Goal: Task Accomplishment & Management: Manage account settings

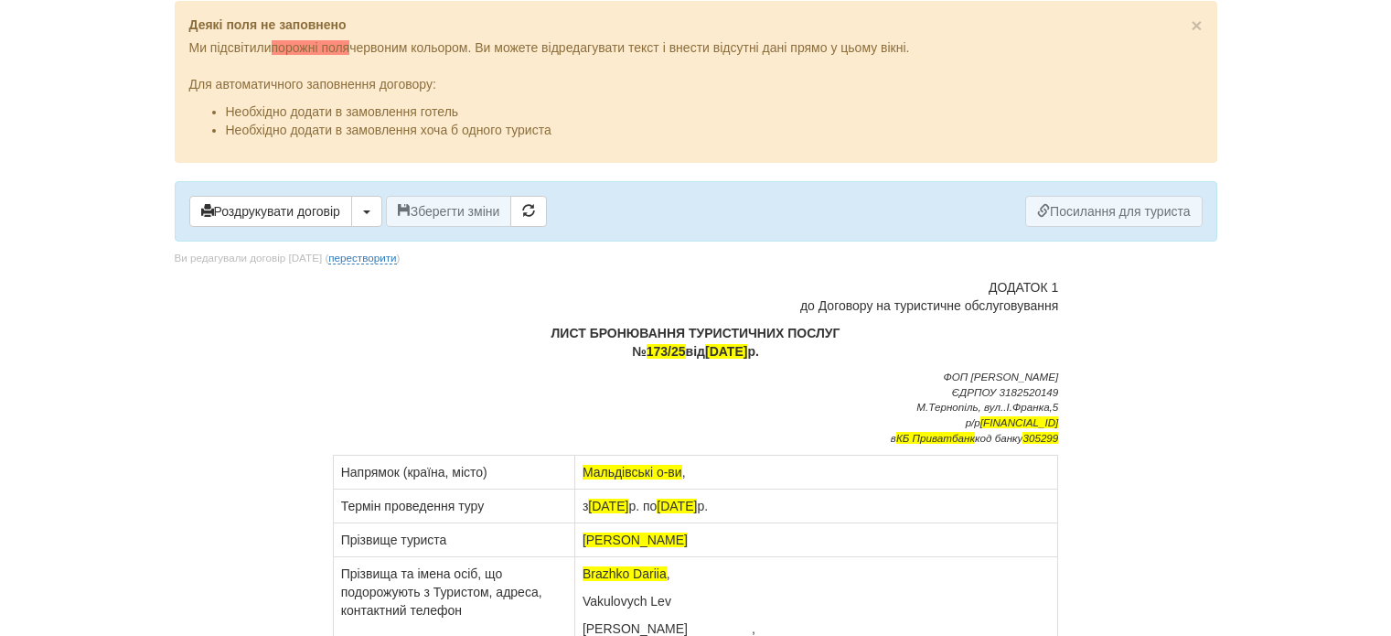
scroll to position [497, 0]
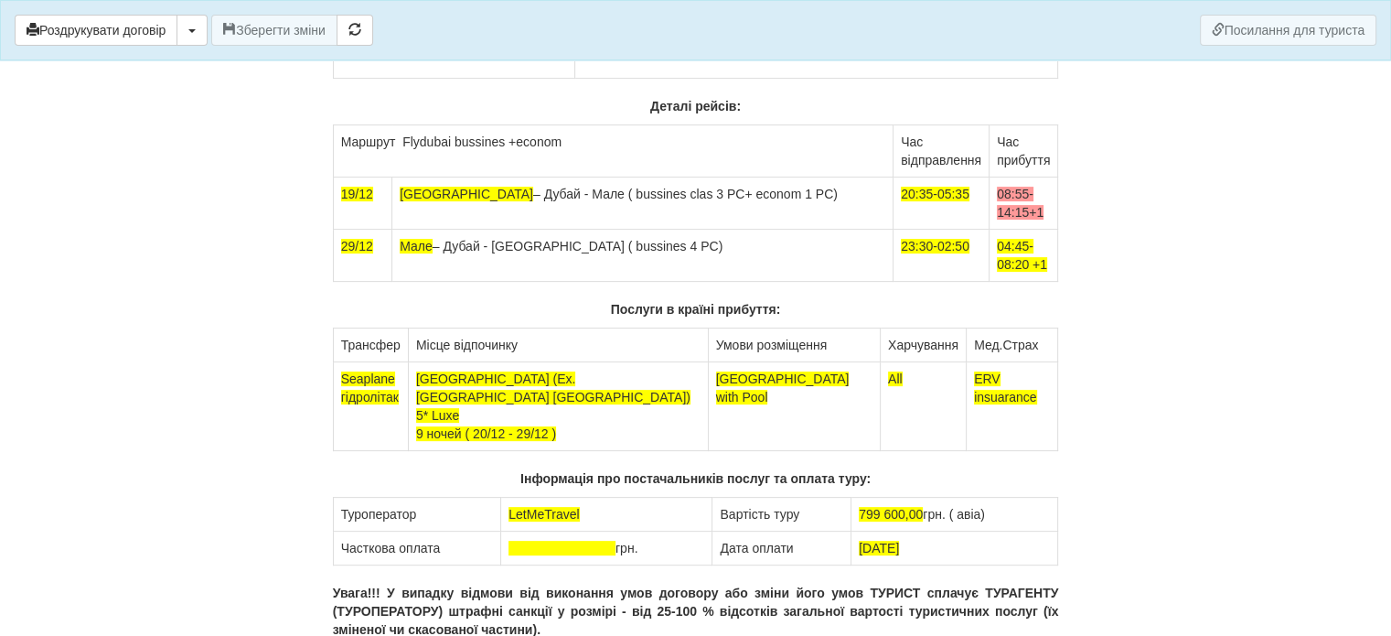
drag, startPoint x: 765, startPoint y: 188, endPoint x: 674, endPoint y: 189, distance: 90.6
click at [674, 189] on td "Варшава – Дубай - Мале ( bussines clas 3 PC+ econom 1 PC)" at bounding box center [642, 203] width 501 height 52
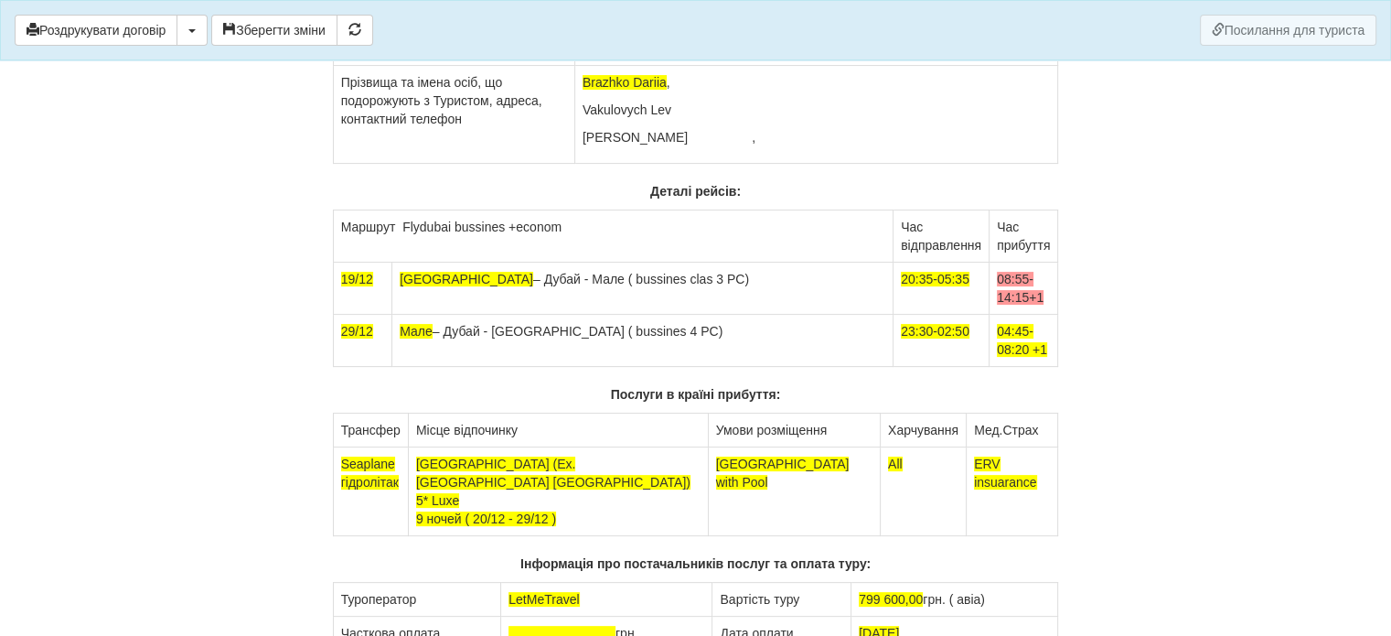
scroll to position [405, 0]
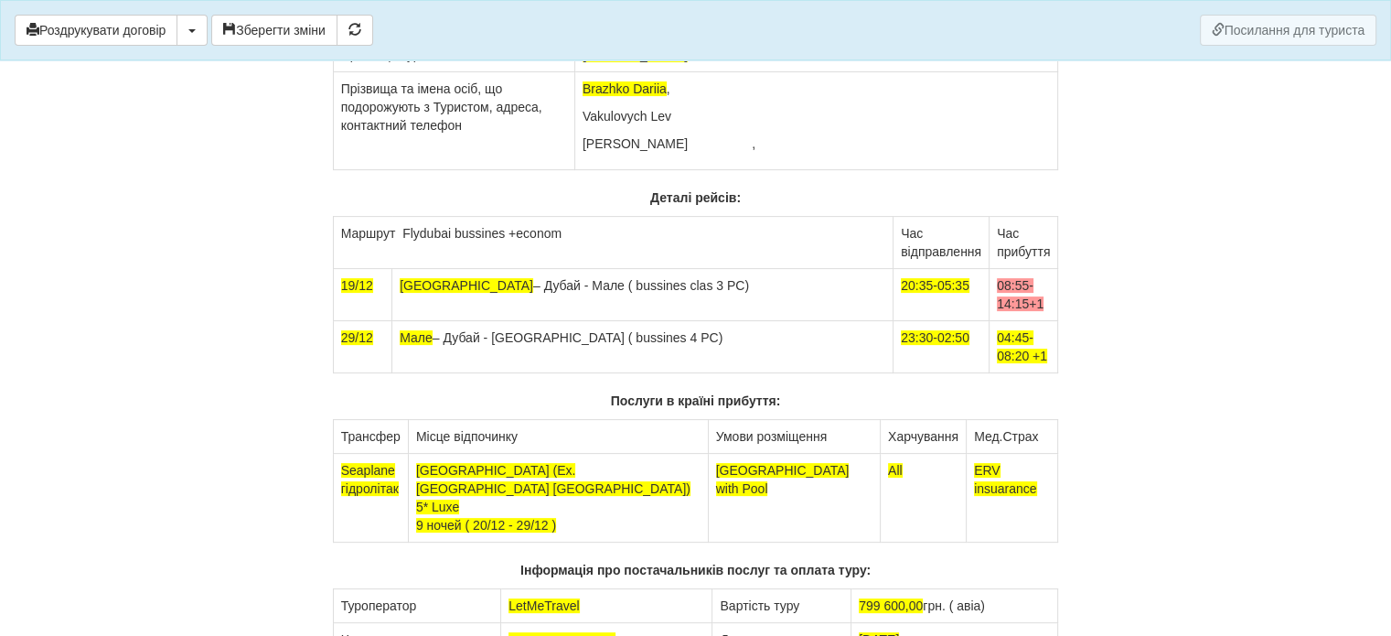
click at [647, 276] on td "Варшава – Дубай - Мале ( bussines clas 3 PC)" at bounding box center [642, 295] width 501 height 52
click at [278, 28] on button "Зберегти зміни" at bounding box center [274, 30] width 126 height 31
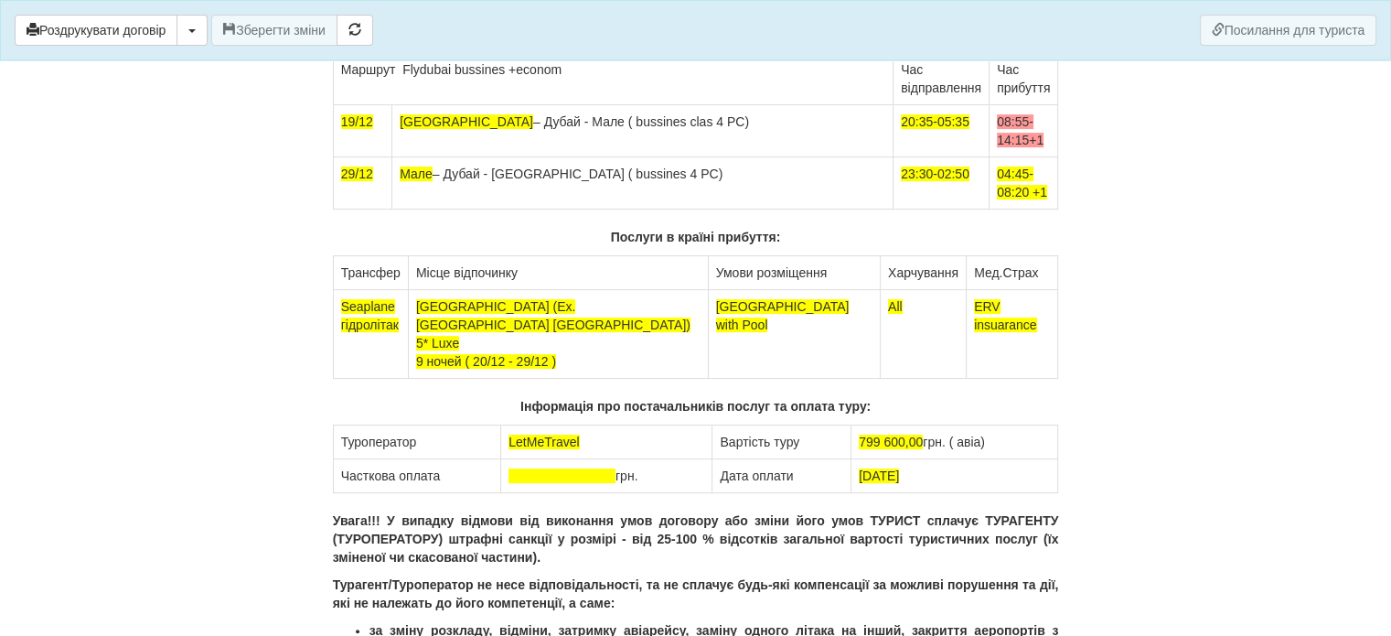
scroll to position [588, 0]
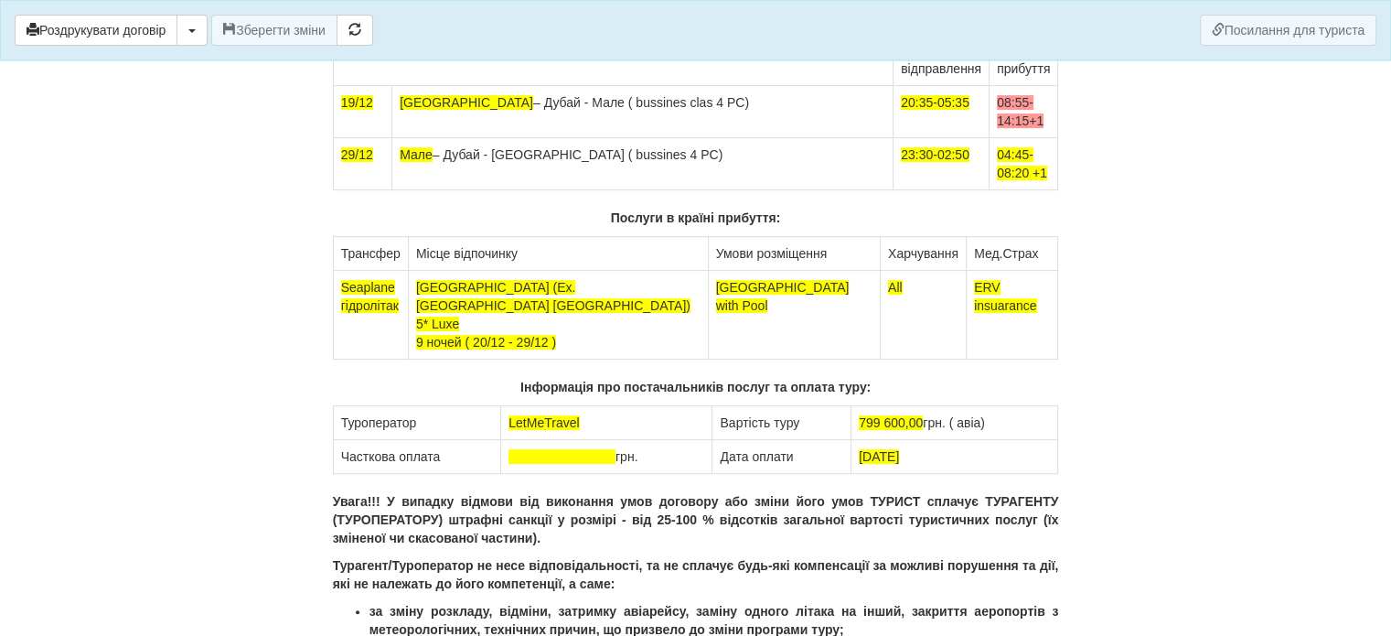
click at [900, 415] on span "799 600,00" at bounding box center [891, 422] width 64 height 15
click at [587, 449] on span at bounding box center [562, 456] width 107 height 15
drag, startPoint x: 961, startPoint y: 431, endPoint x: 856, endPoint y: 432, distance: 105.2
click at [856, 440] on td "19/09/2025р" at bounding box center [955, 457] width 207 height 34
copy span "19/09/2025р"
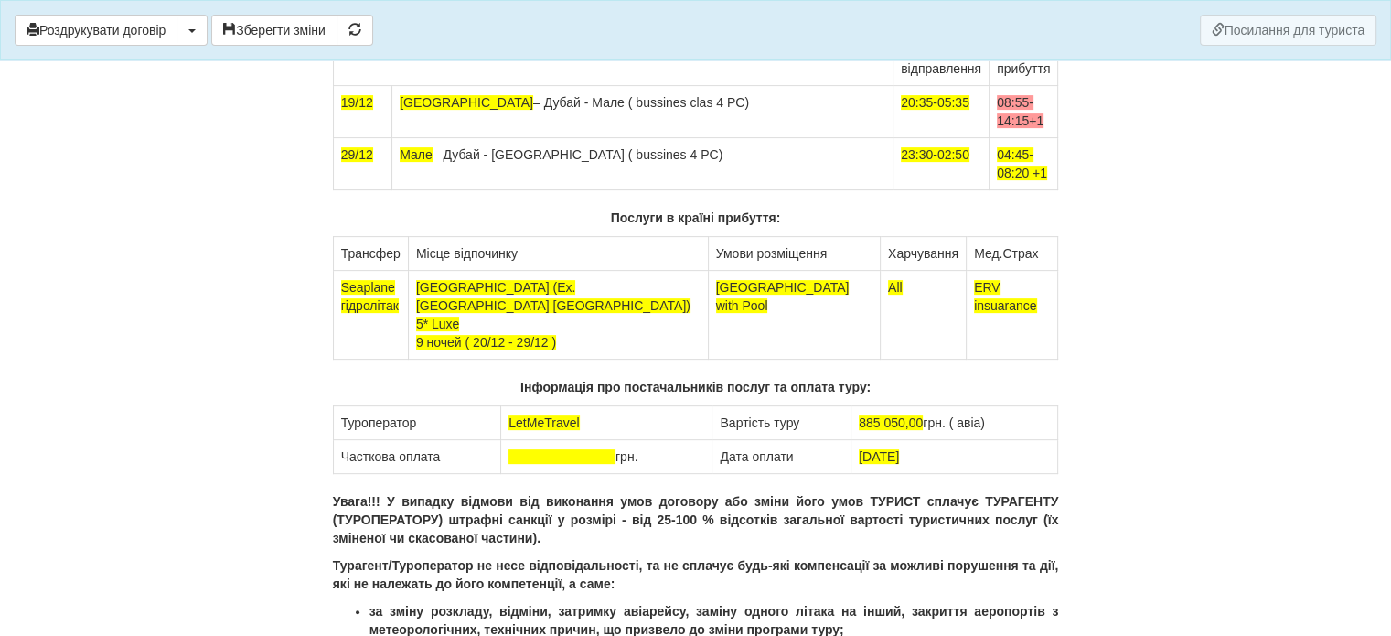
click at [986, 440] on td "19/09/2025р" at bounding box center [955, 457] width 207 height 34
click at [556, 449] on span at bounding box center [562, 456] width 107 height 15
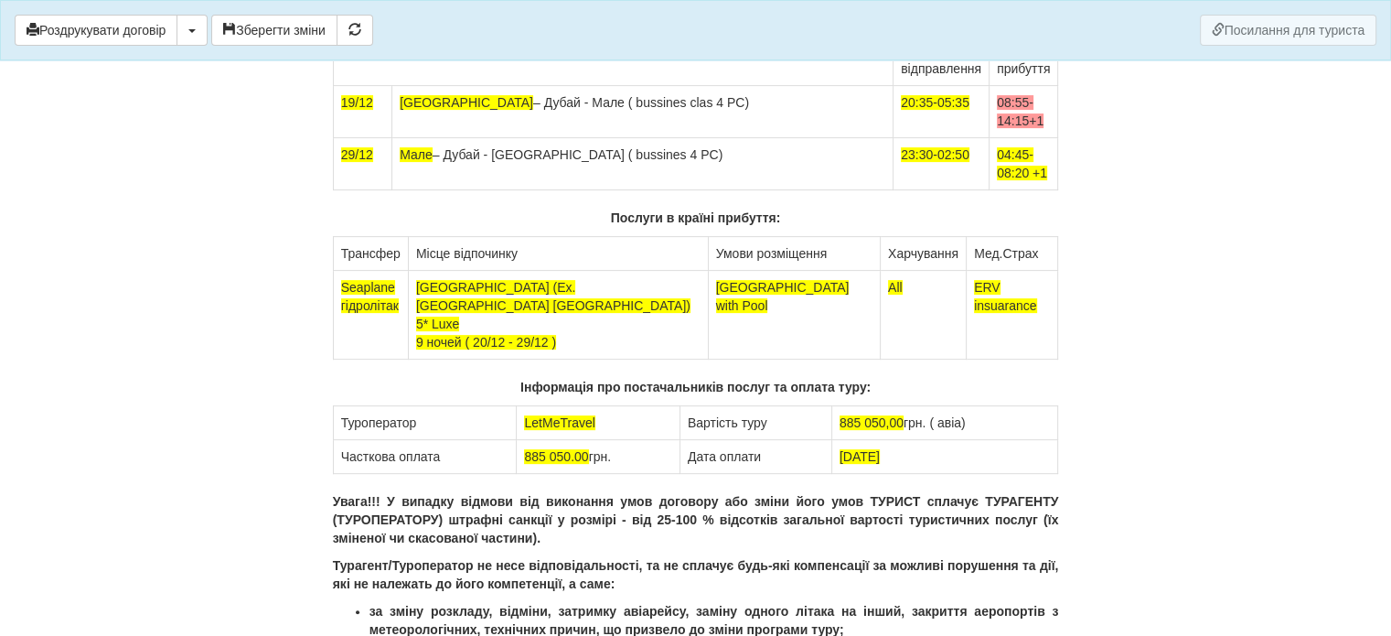
click at [980, 440] on td "19/09/2025р" at bounding box center [945, 457] width 227 height 34
click at [1025, 406] on td "885 050,00 грн. ( авіа)" at bounding box center [945, 423] width 227 height 34
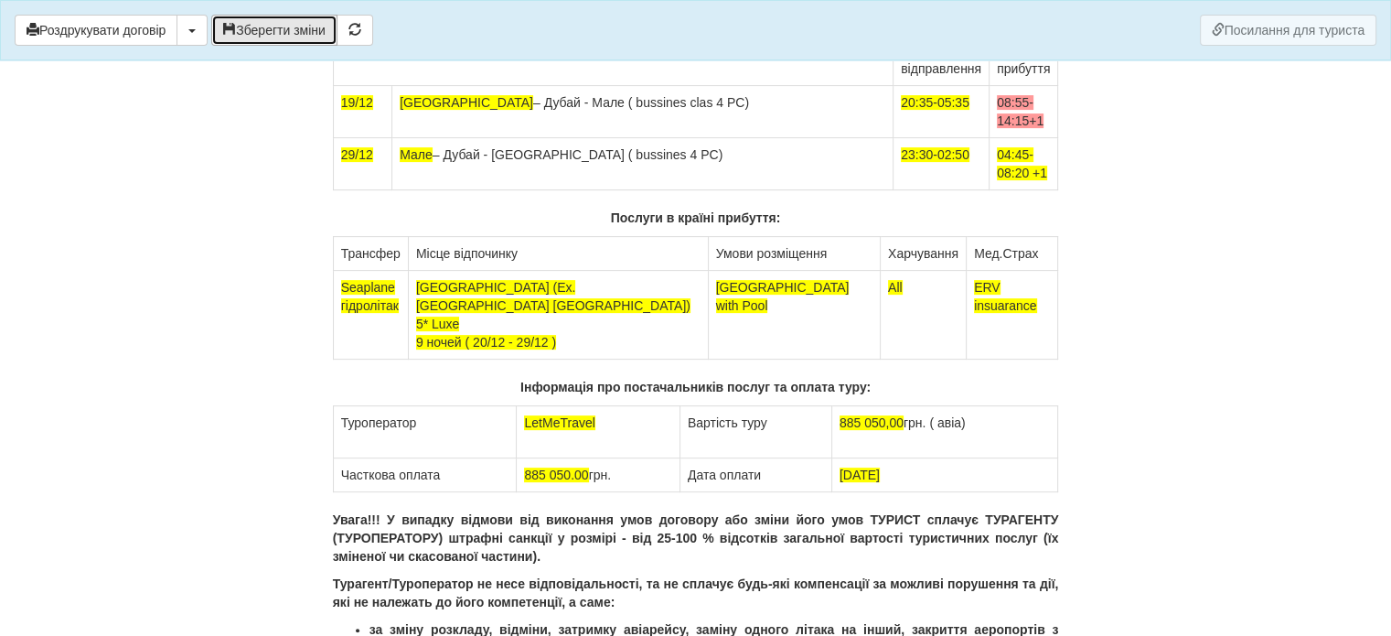
click at [267, 15] on button "Зберегти зміни" at bounding box center [274, 30] width 126 height 31
click at [399, 301] on td "Seaplane гідролітак" at bounding box center [370, 315] width 75 height 89
